Goal: Transaction & Acquisition: Download file/media

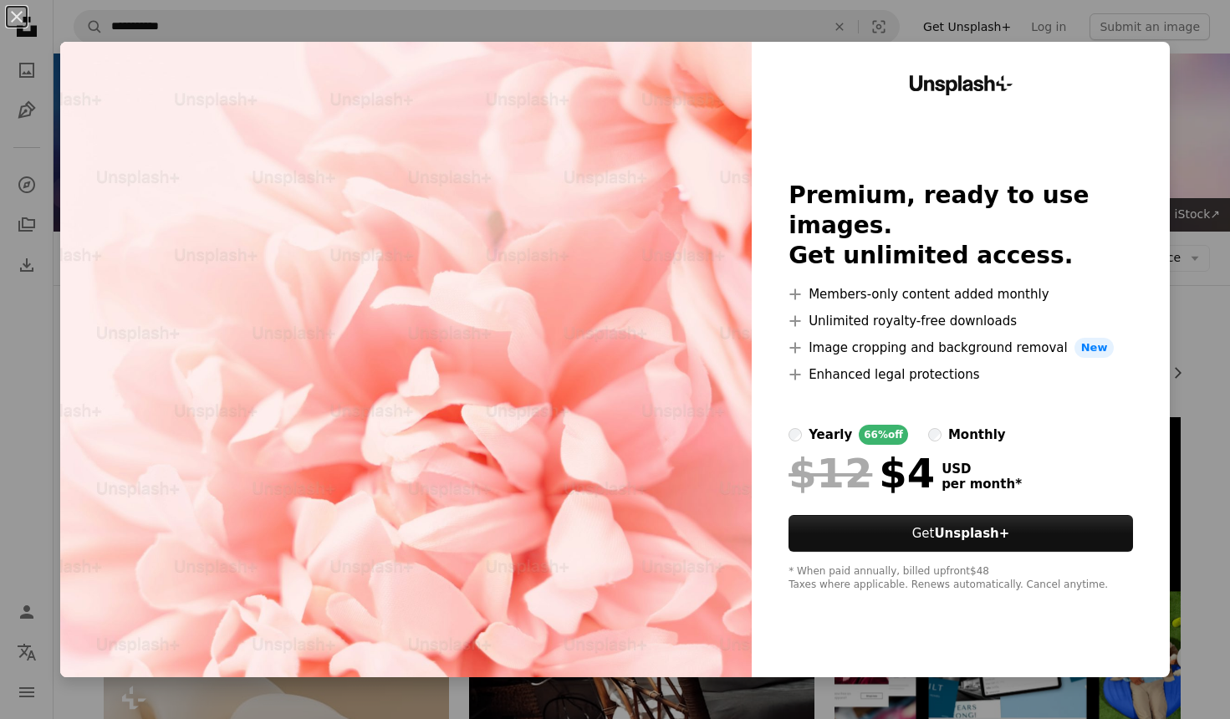
scroll to position [9476, 0]
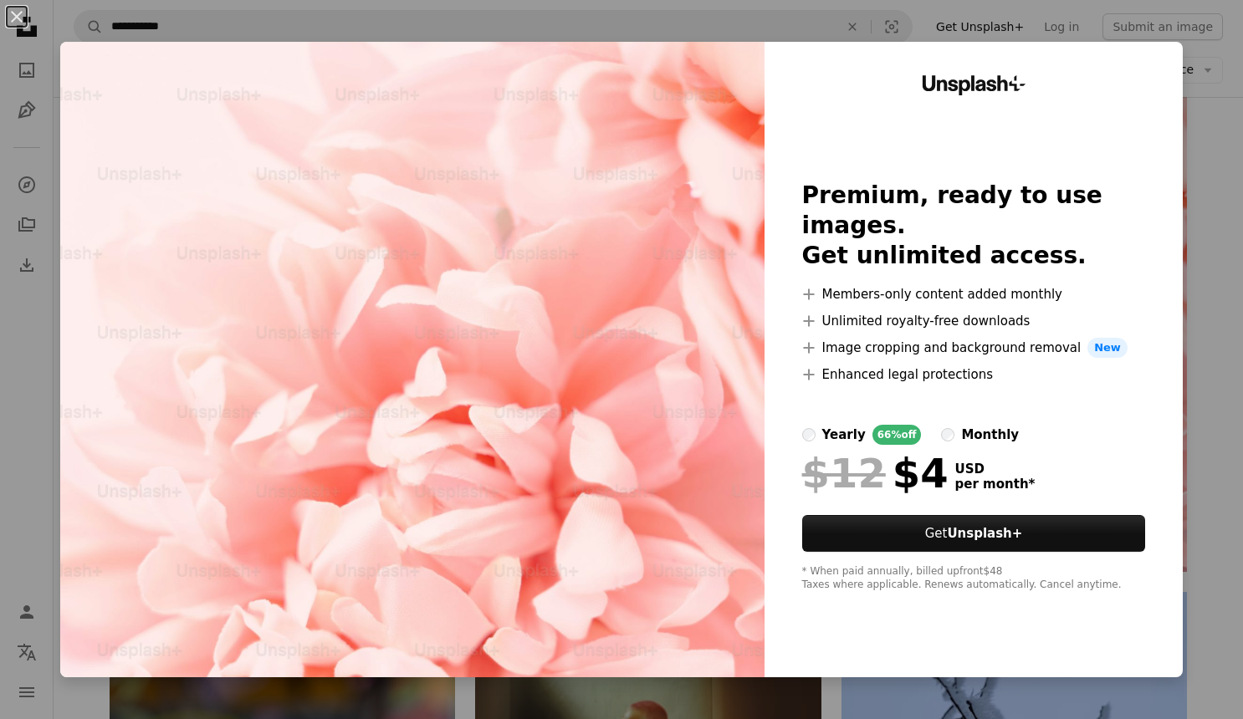
click at [993, 697] on div "An X shape Unsplash+ Premium, ready to use images. Get unlimited access. A plus…" at bounding box center [621, 359] width 1243 height 719
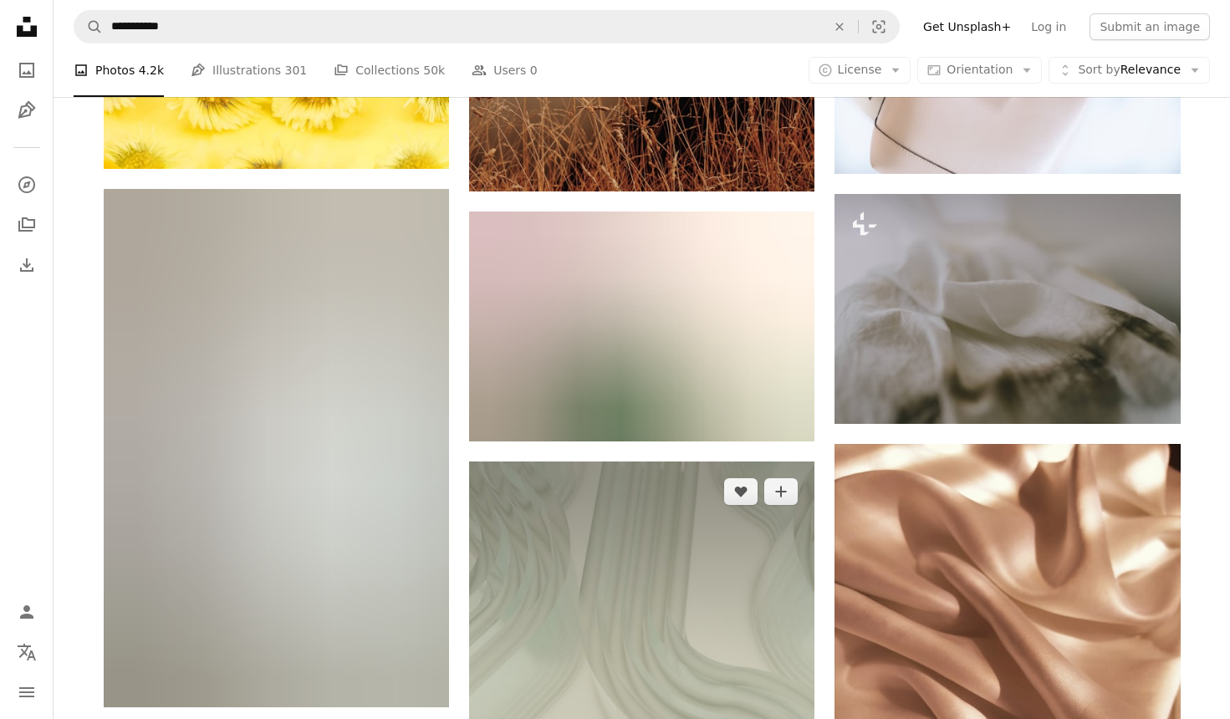
scroll to position [33336, 0]
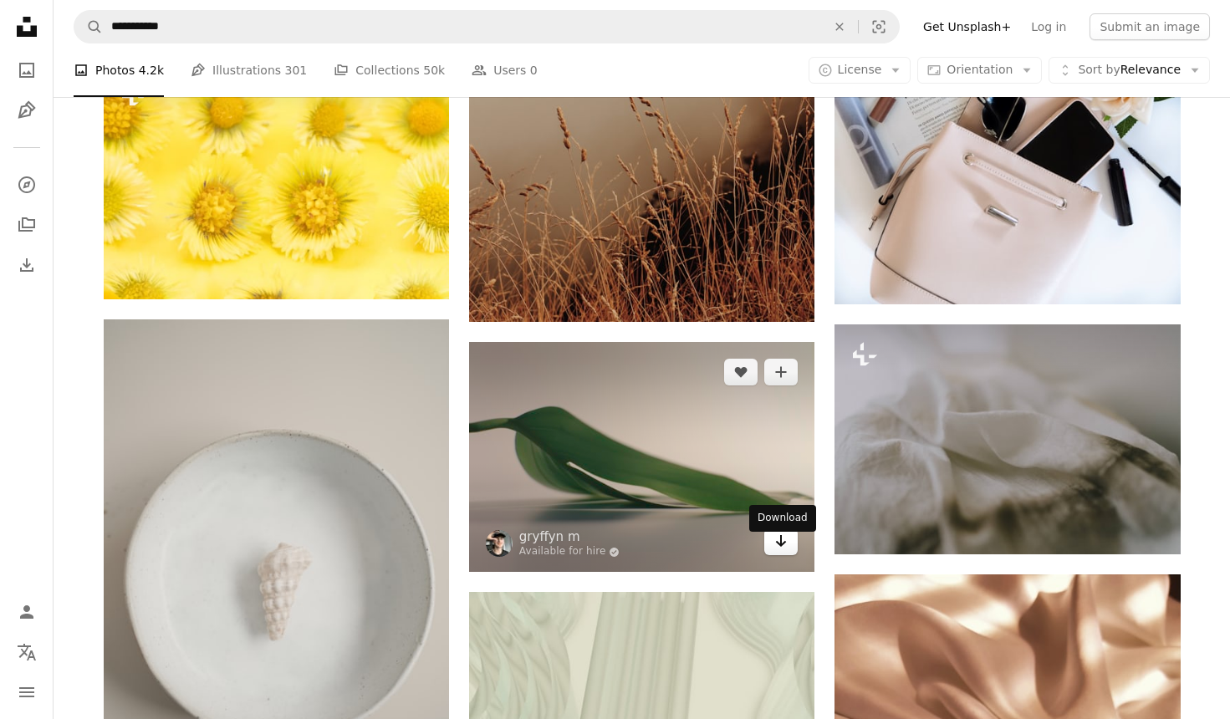
click at [777, 551] on icon "Arrow pointing down" at bounding box center [780, 541] width 13 height 20
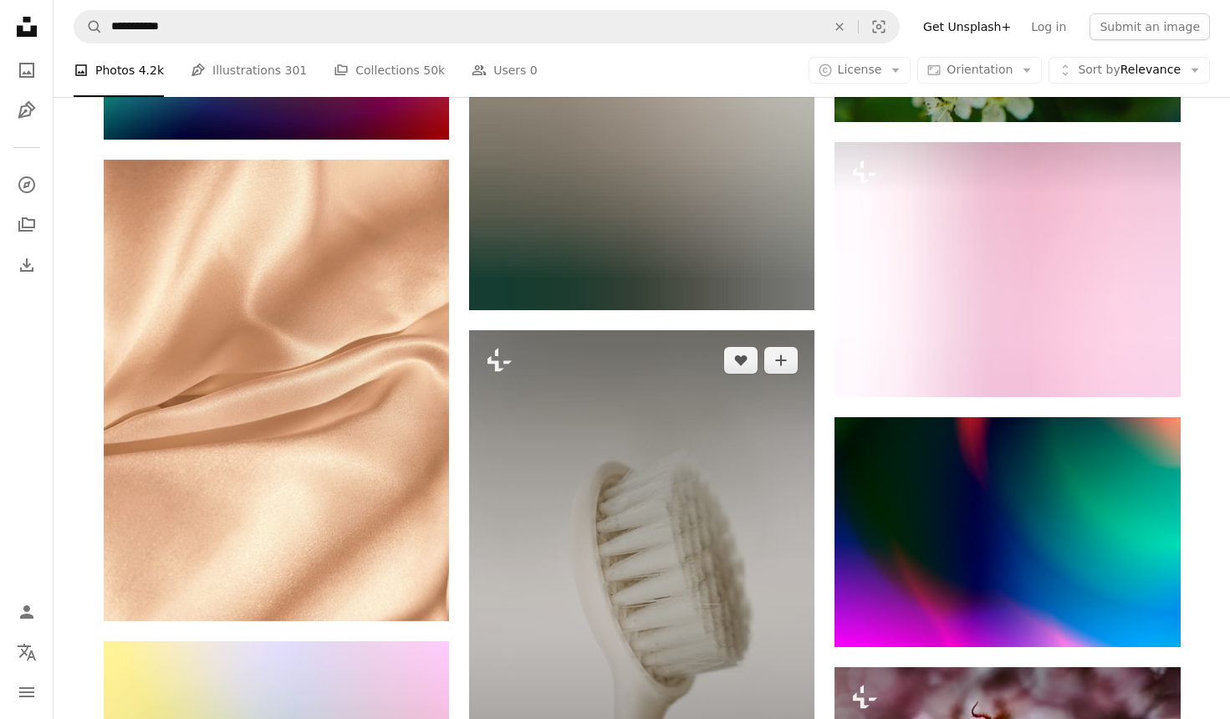
scroll to position [36539, 0]
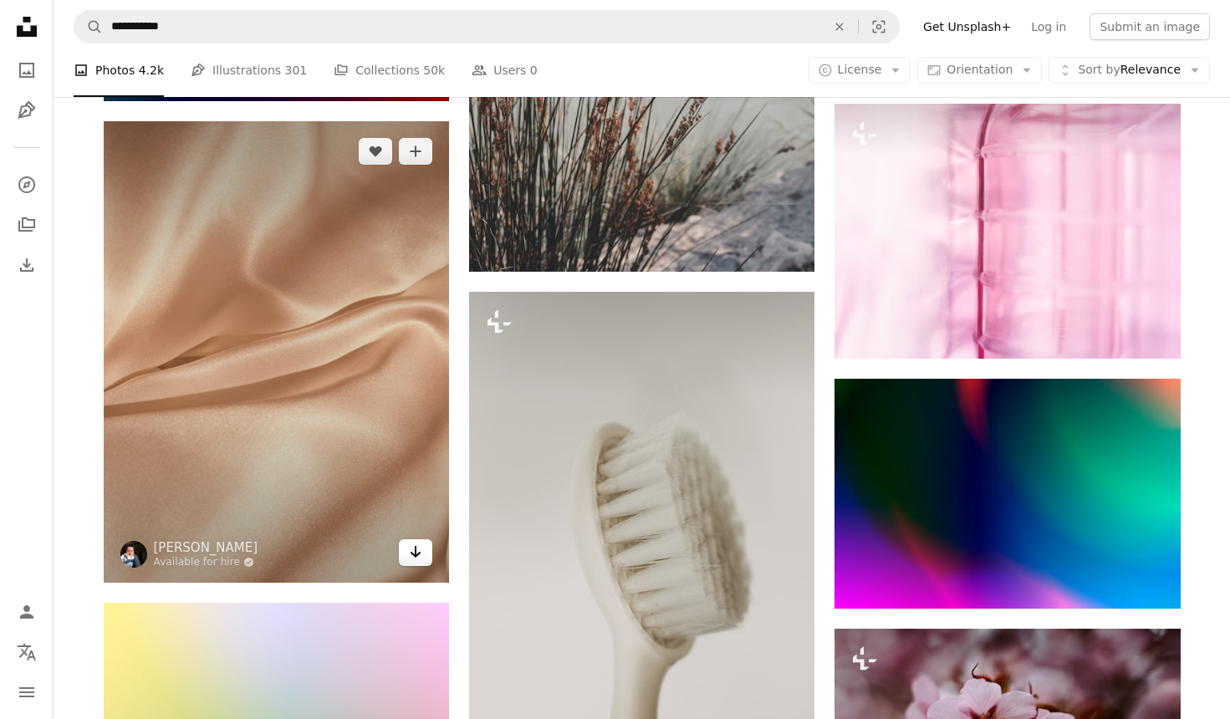
click at [417, 559] on icon "Arrow pointing down" at bounding box center [415, 552] width 13 height 20
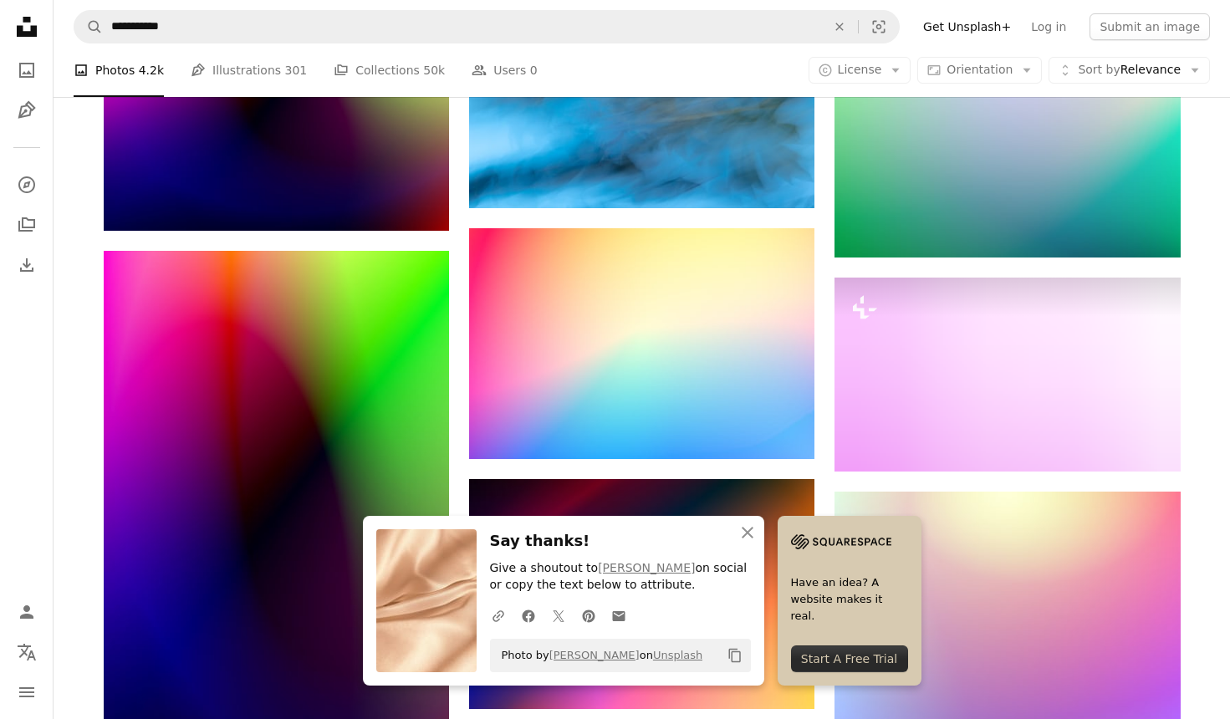
scroll to position [36851, 0]
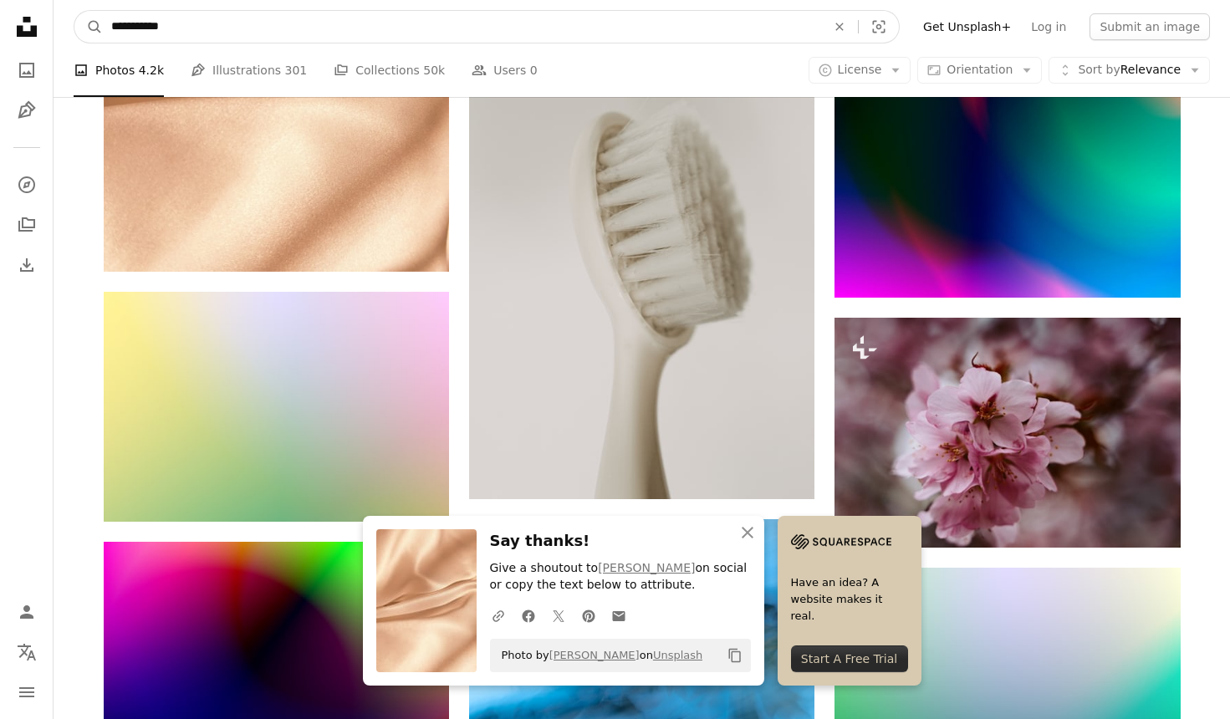
drag, startPoint x: 181, startPoint y: 35, endPoint x: 32, endPoint y: 33, distance: 148.9
type input "****"
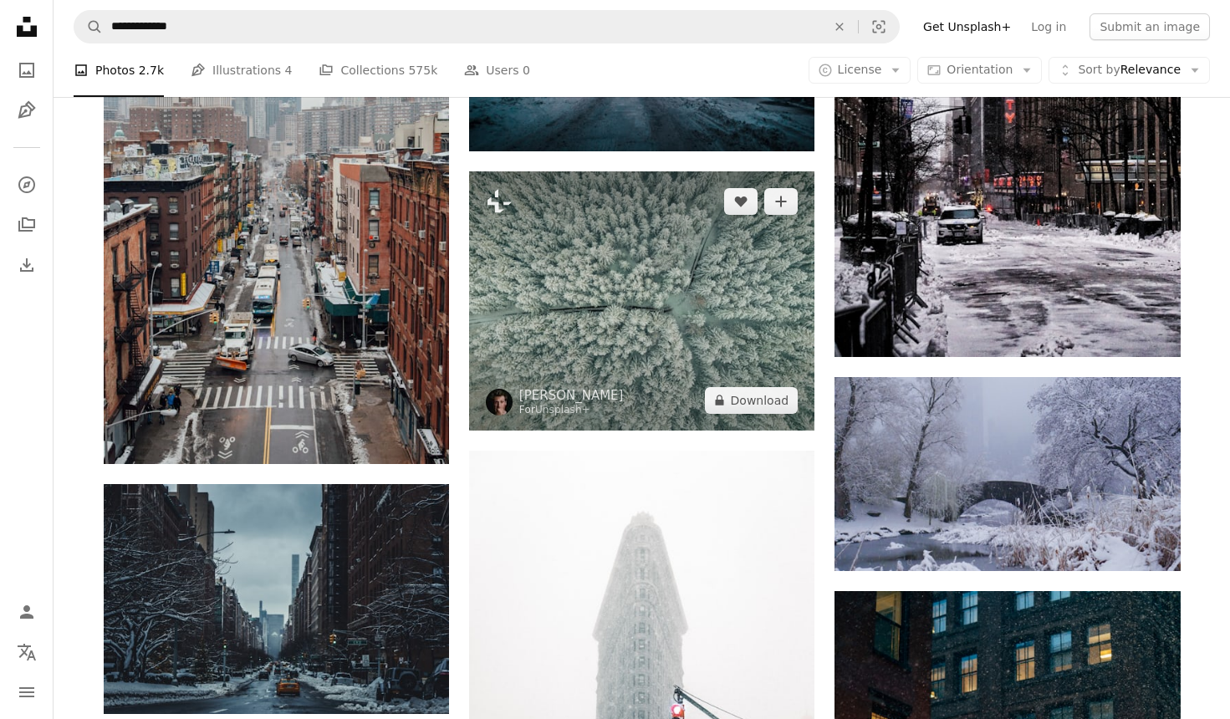
scroll to position [2810, 0]
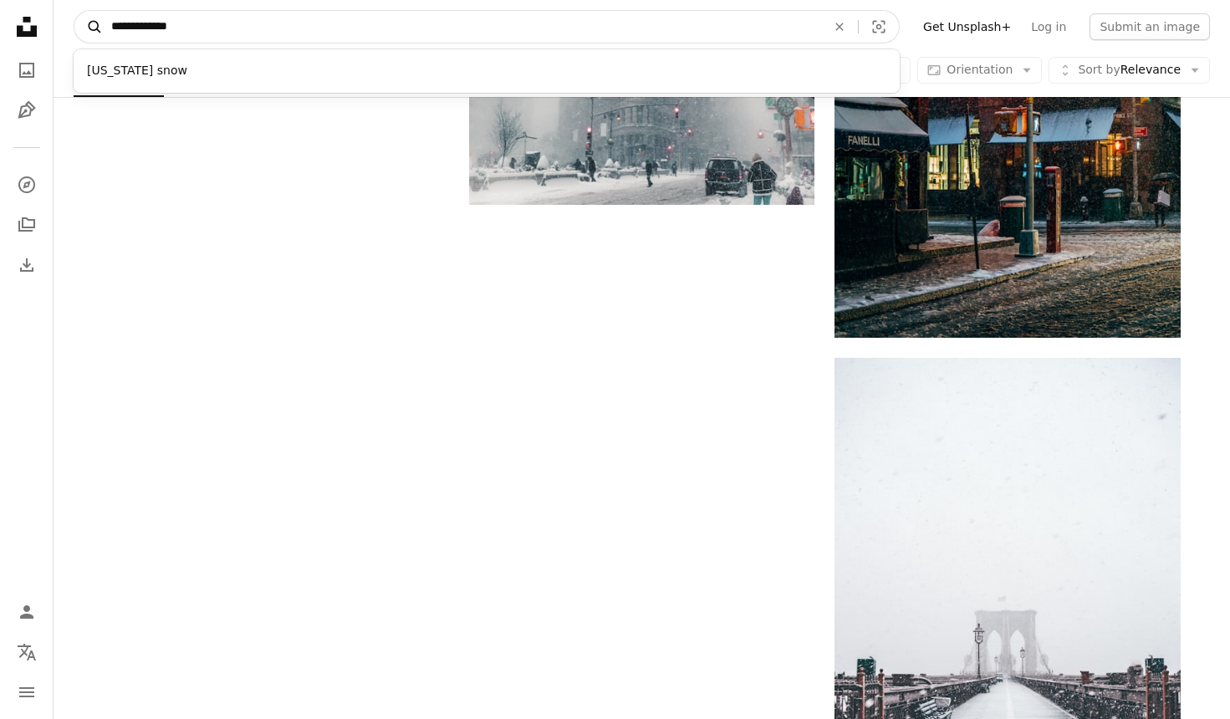
drag, startPoint x: 159, startPoint y: 26, endPoint x: 91, endPoint y: 22, distance: 67.9
click at [91, 22] on form "**********" at bounding box center [487, 26] width 826 height 33
type input "****"
click at [89, 27] on button "A magnifying glass" at bounding box center [88, 27] width 28 height 32
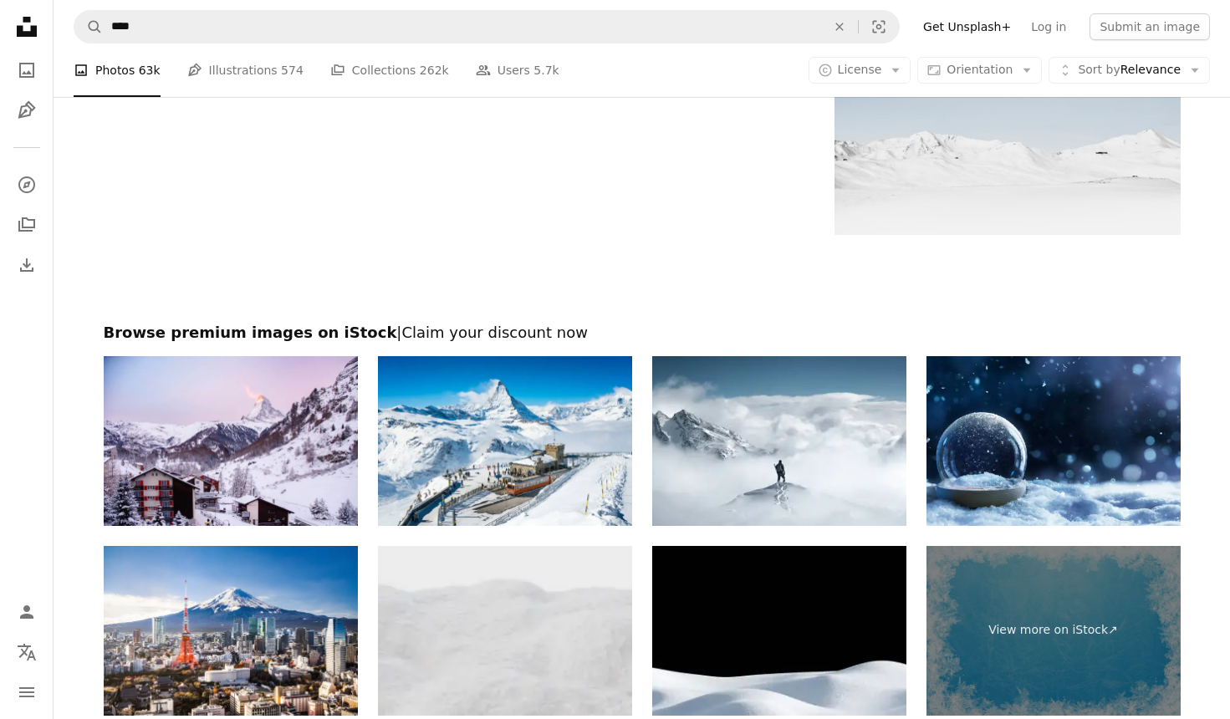
scroll to position [3247, 0]
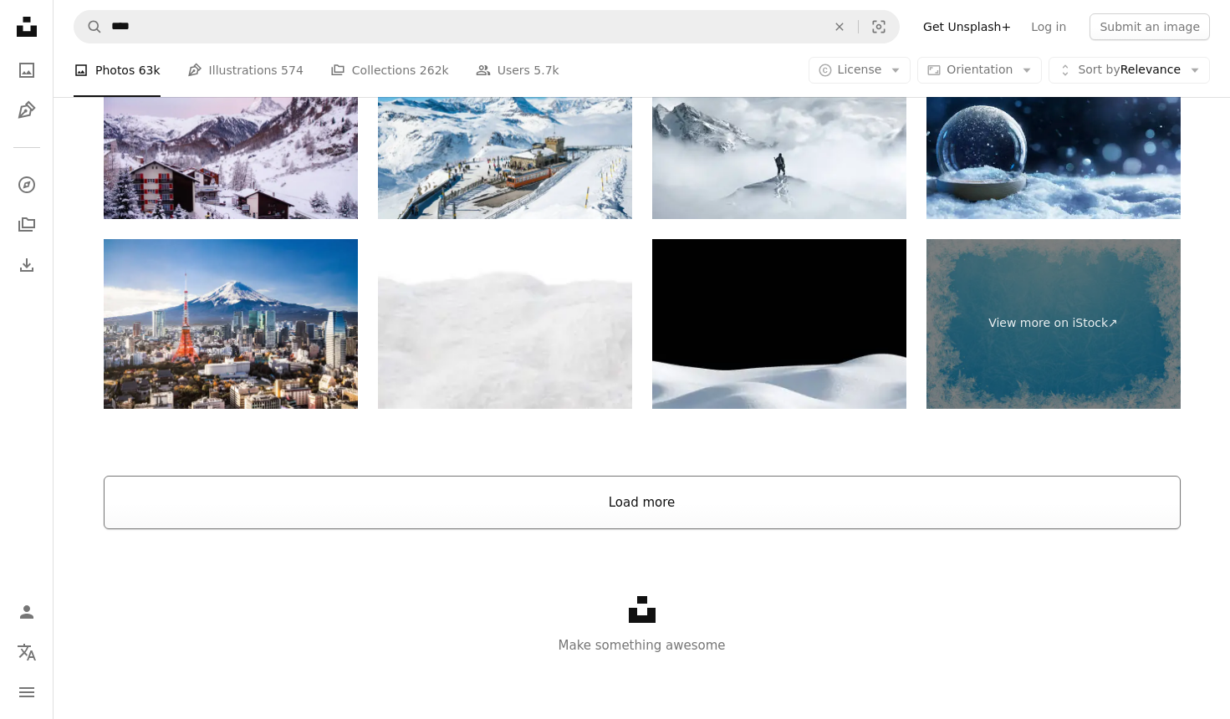
click at [654, 501] on button "Load more" at bounding box center [642, 503] width 1077 height 54
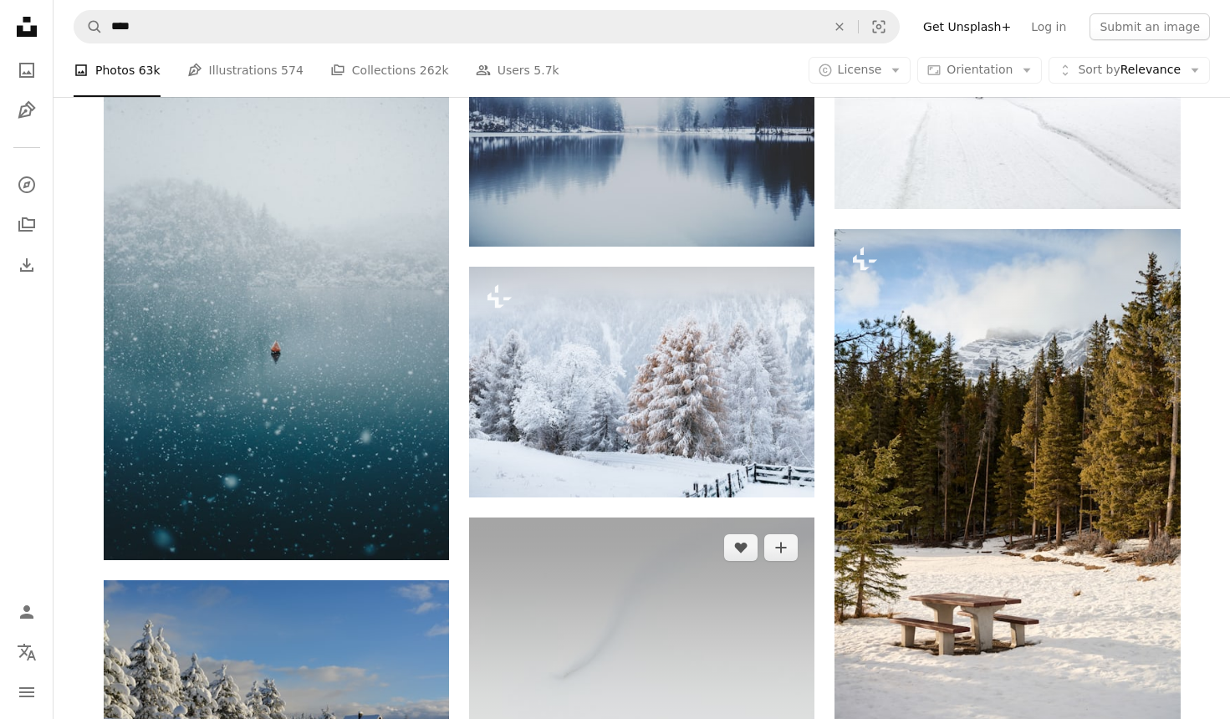
scroll to position [16185, 0]
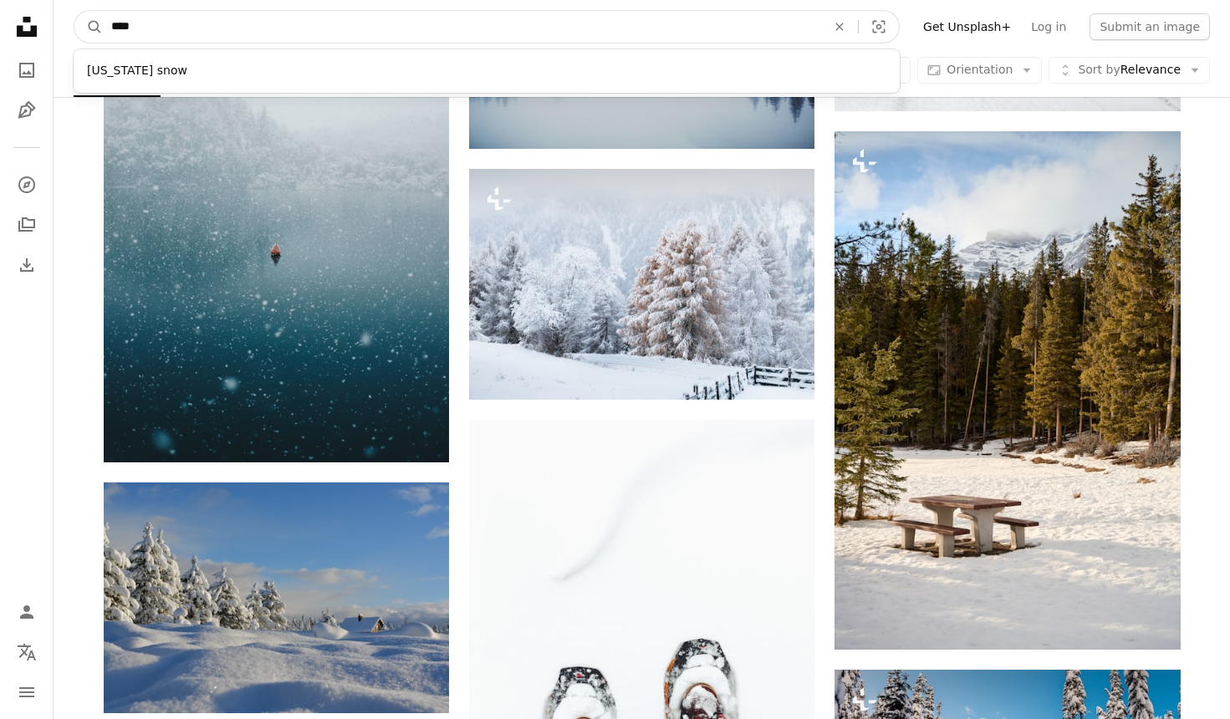
click at [144, 28] on input "****" at bounding box center [462, 27] width 718 height 32
type input "*********"
click at [89, 27] on button "A magnifying glass" at bounding box center [88, 27] width 28 height 32
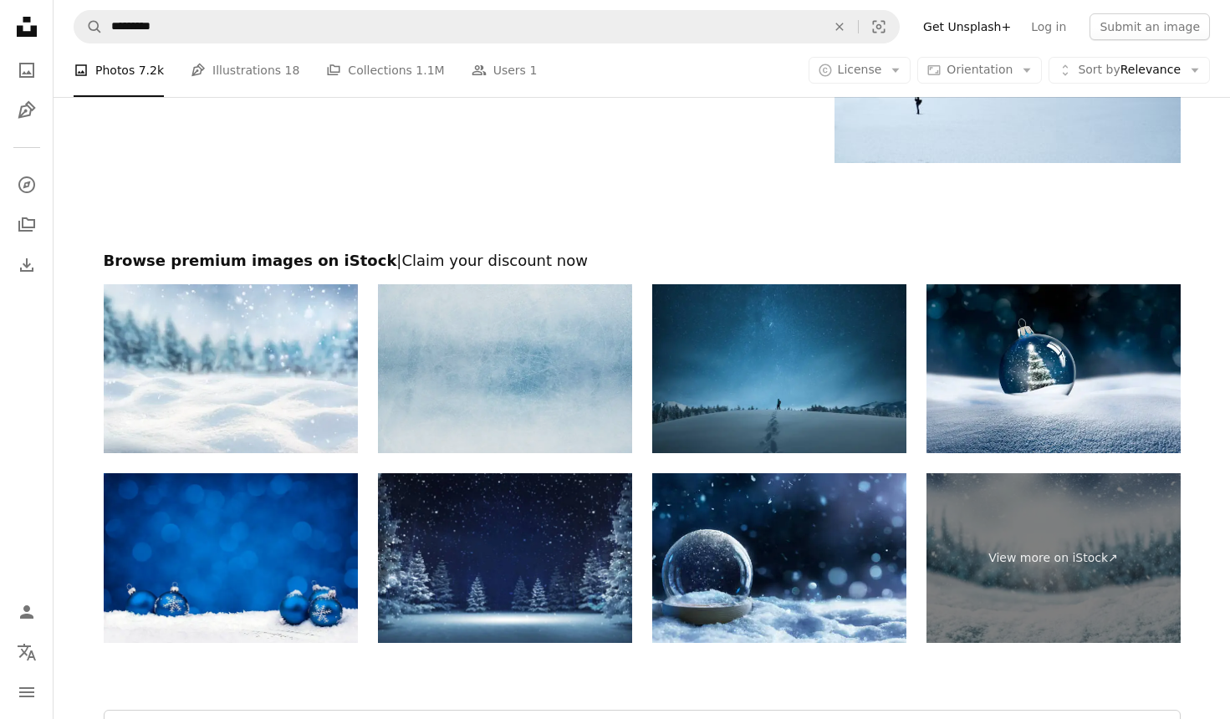
scroll to position [3055, 0]
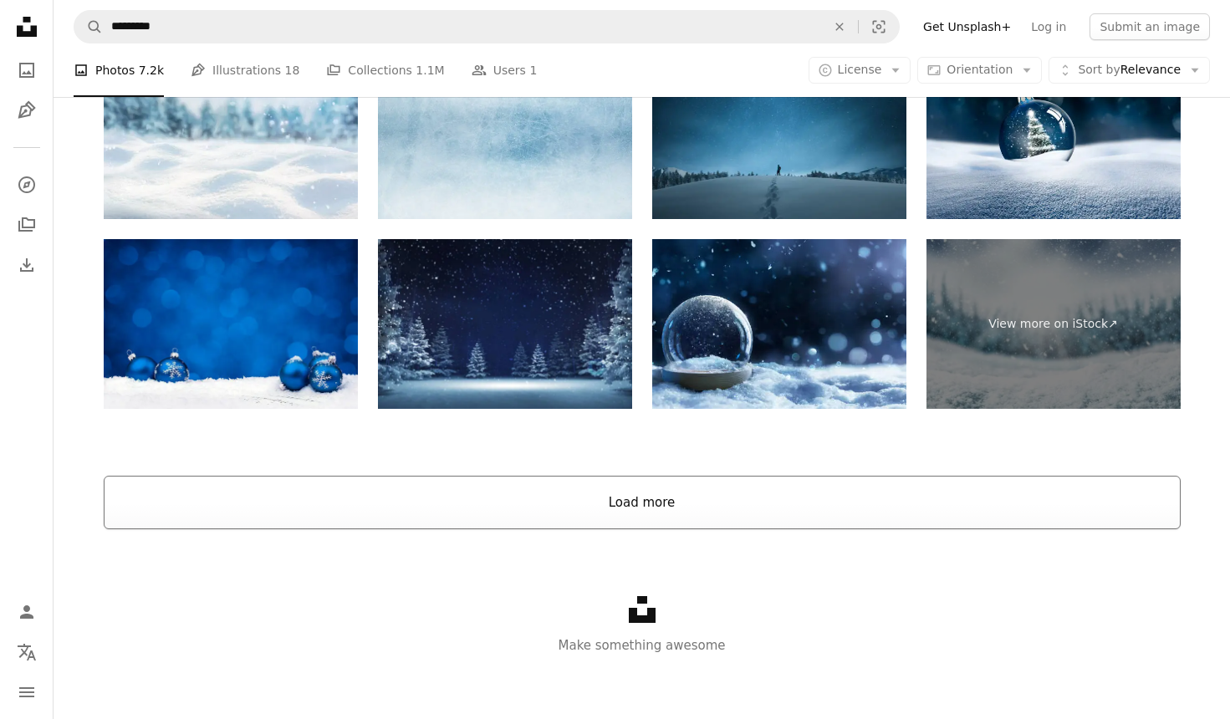
click at [630, 499] on button "Load more" at bounding box center [642, 503] width 1077 height 54
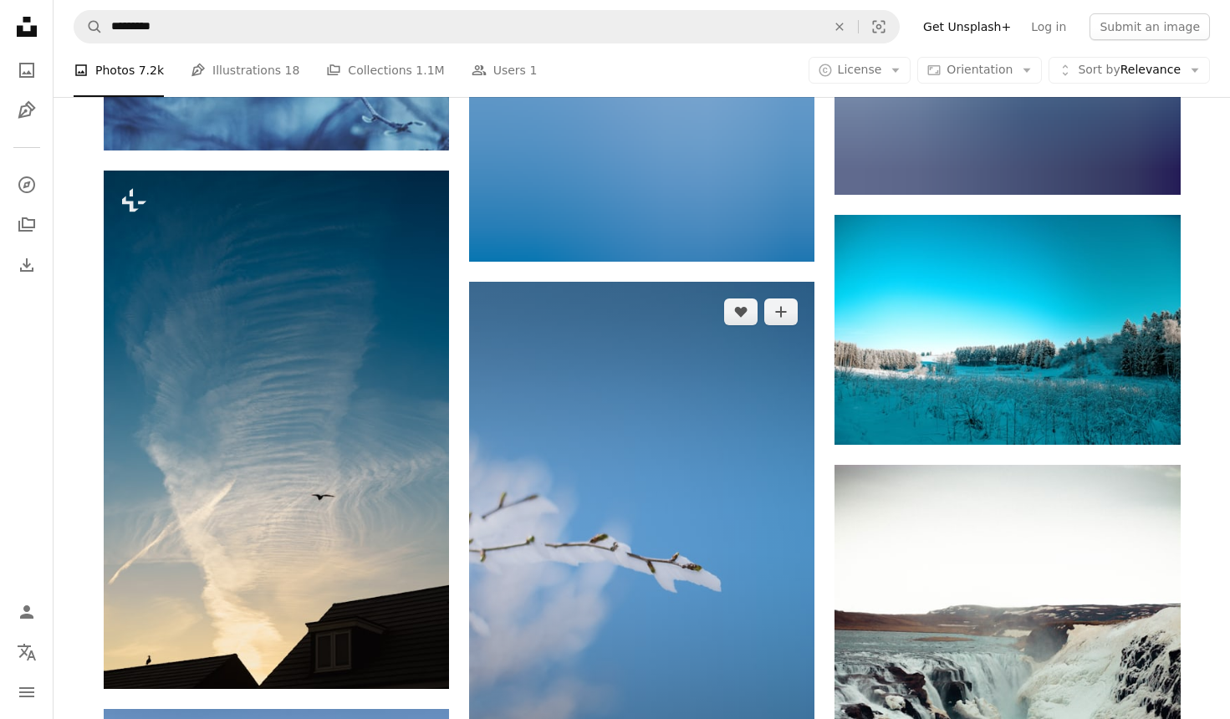
scroll to position [4682, 0]
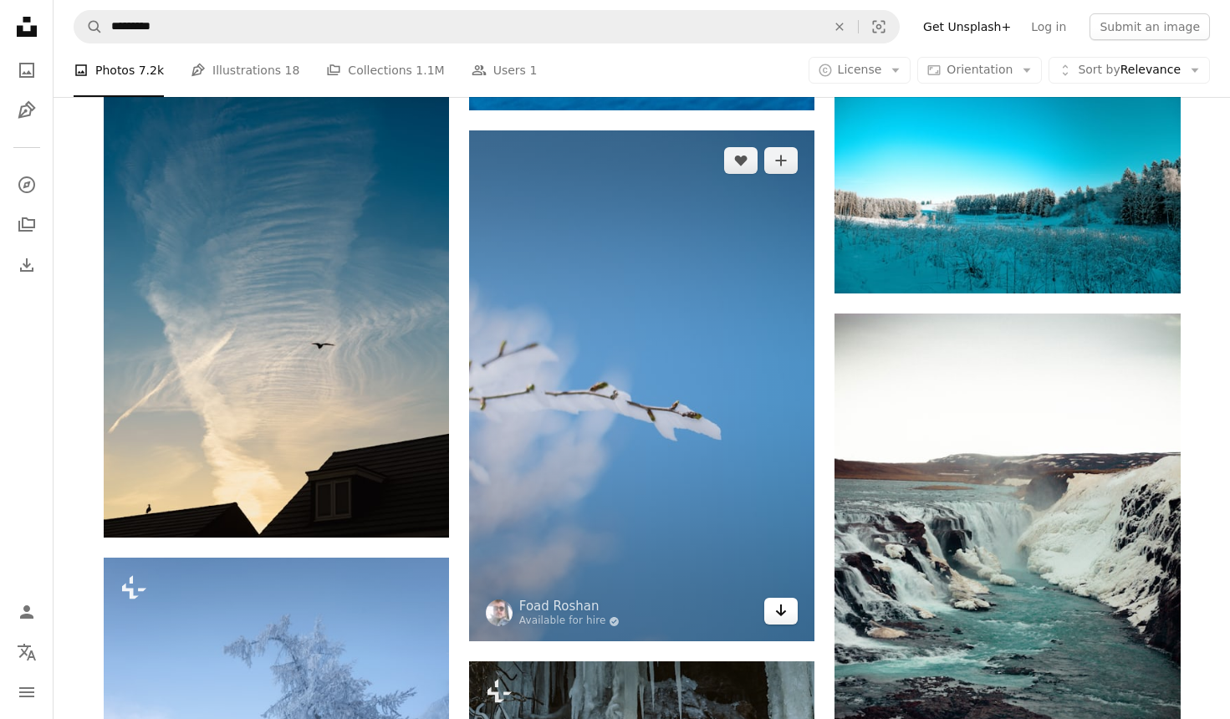
click at [782, 613] on icon "Download" at bounding box center [781, 611] width 11 height 12
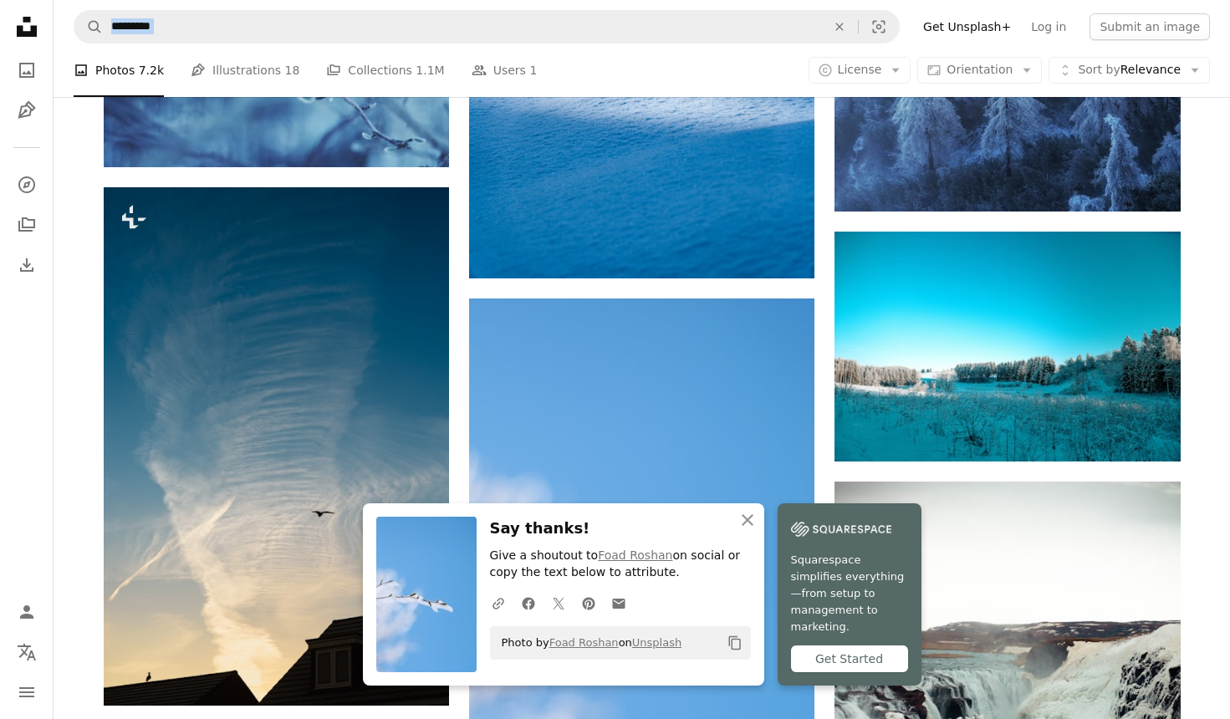
scroll to position [4299, 0]
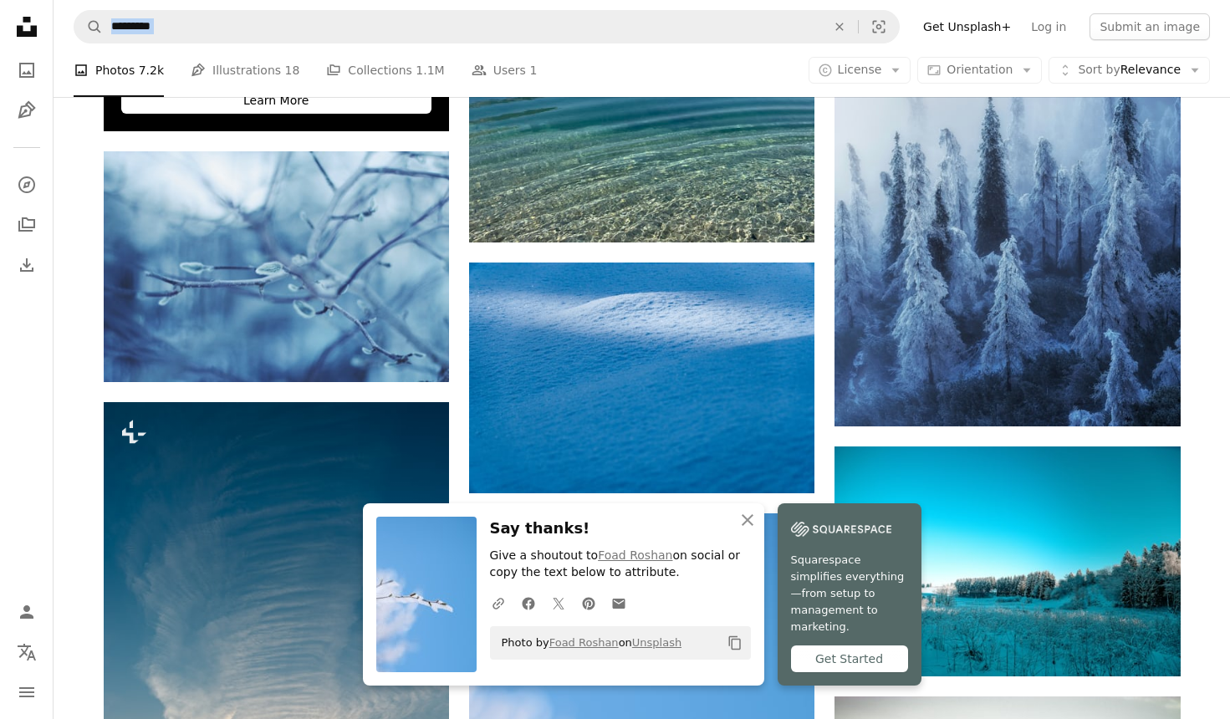
drag, startPoint x: 991, startPoint y: 2, endPoint x: 994, endPoint y: -72, distance: 73.7
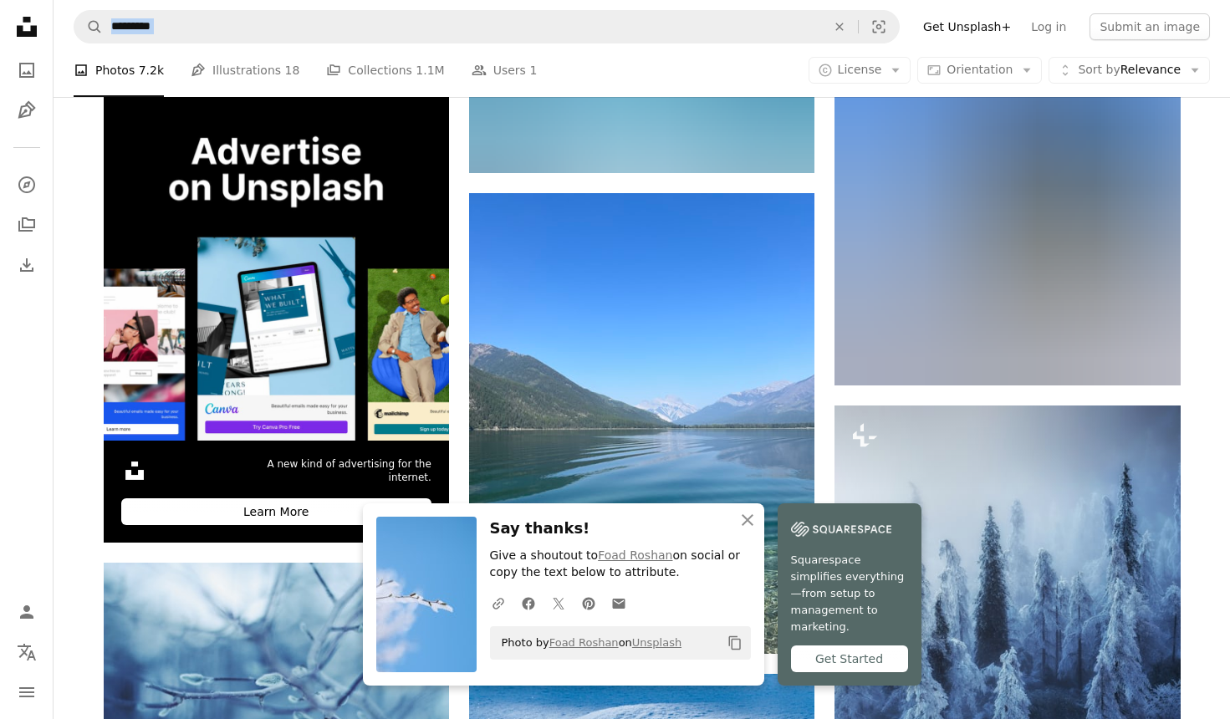
scroll to position [3244, 0]
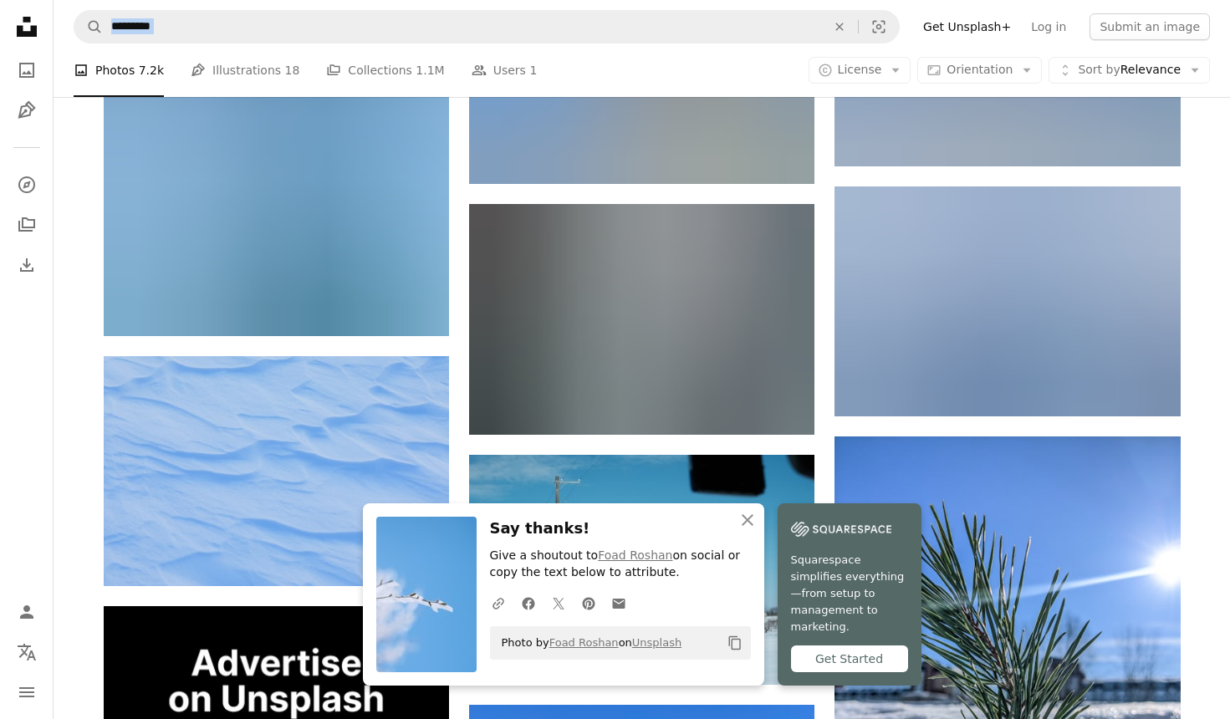
drag, startPoint x: 979, startPoint y: -10, endPoint x: 999, endPoint y: -157, distance: 148.5
